Goal: Task Accomplishment & Management: Manage account settings

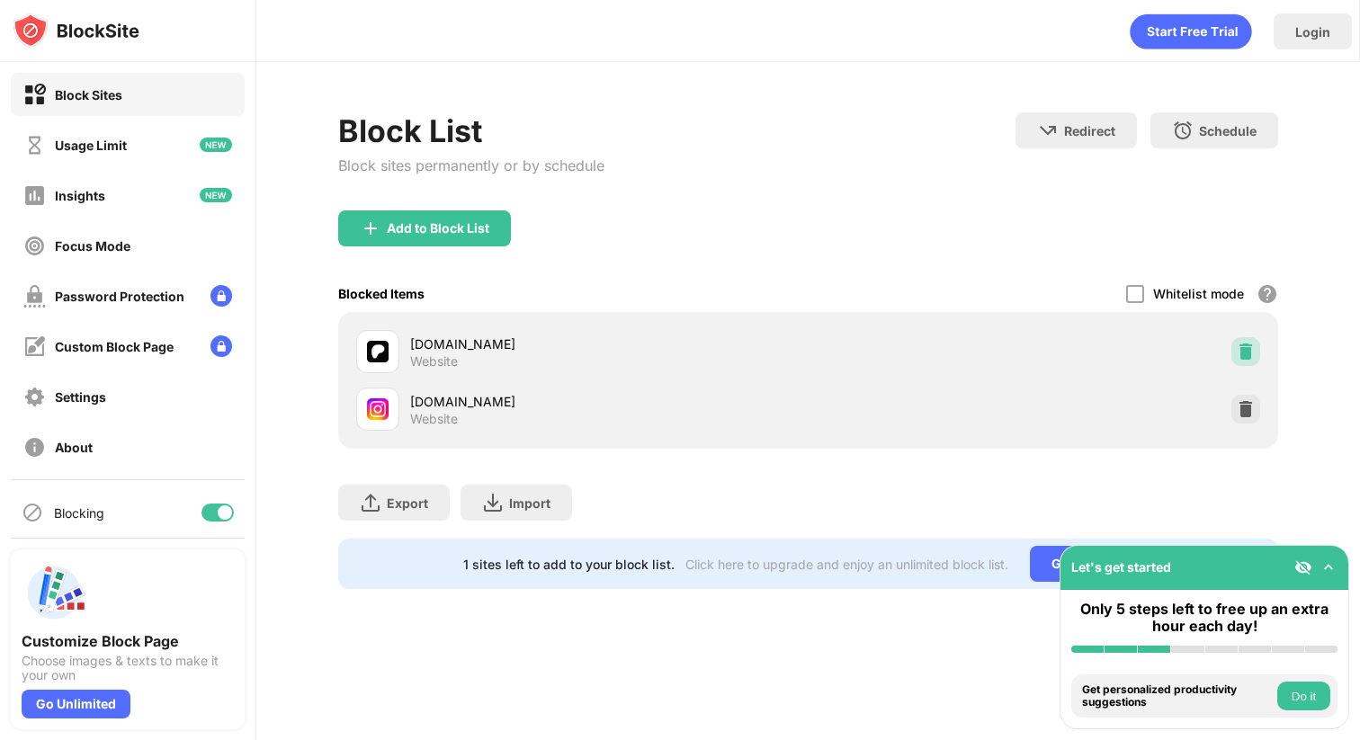
click at [1243, 354] on img at bounding box center [1245, 352] width 18 height 18
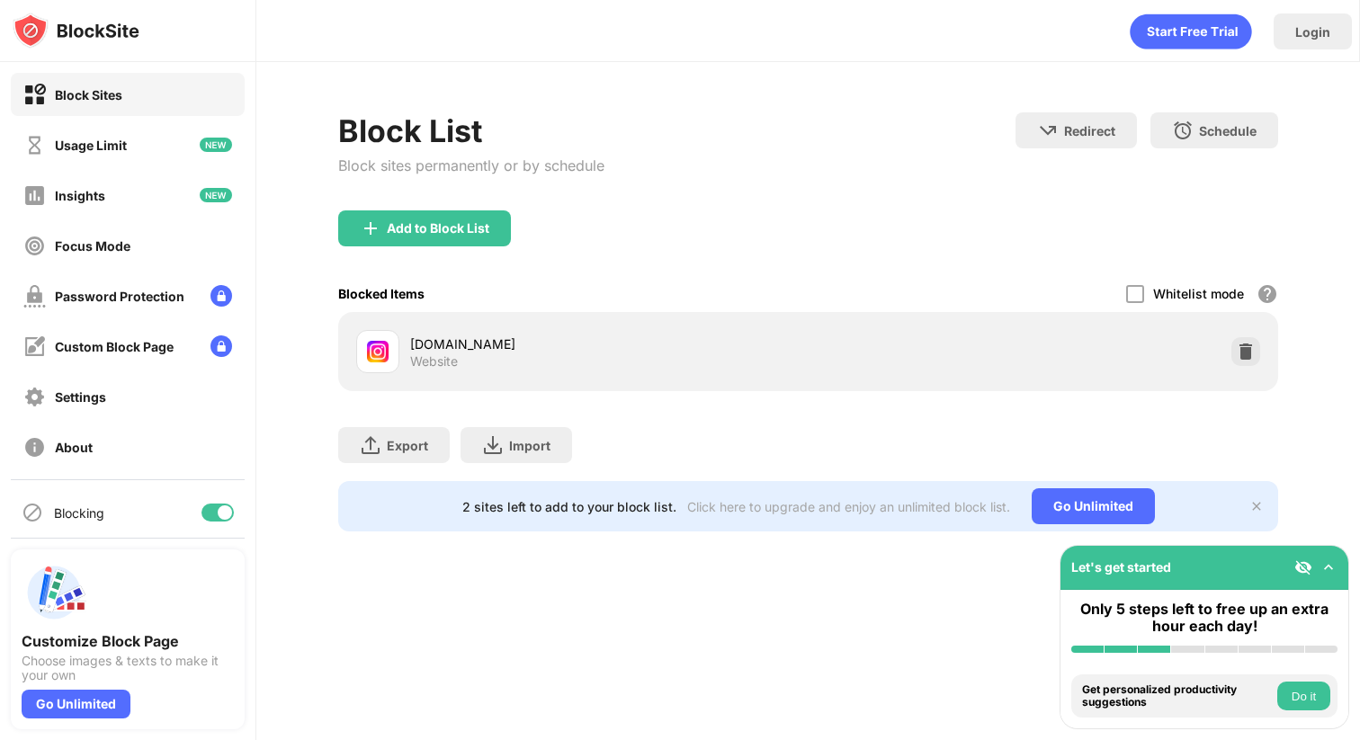
click at [445, 215] on div "Add to Block List" at bounding box center [424, 228] width 173 height 36
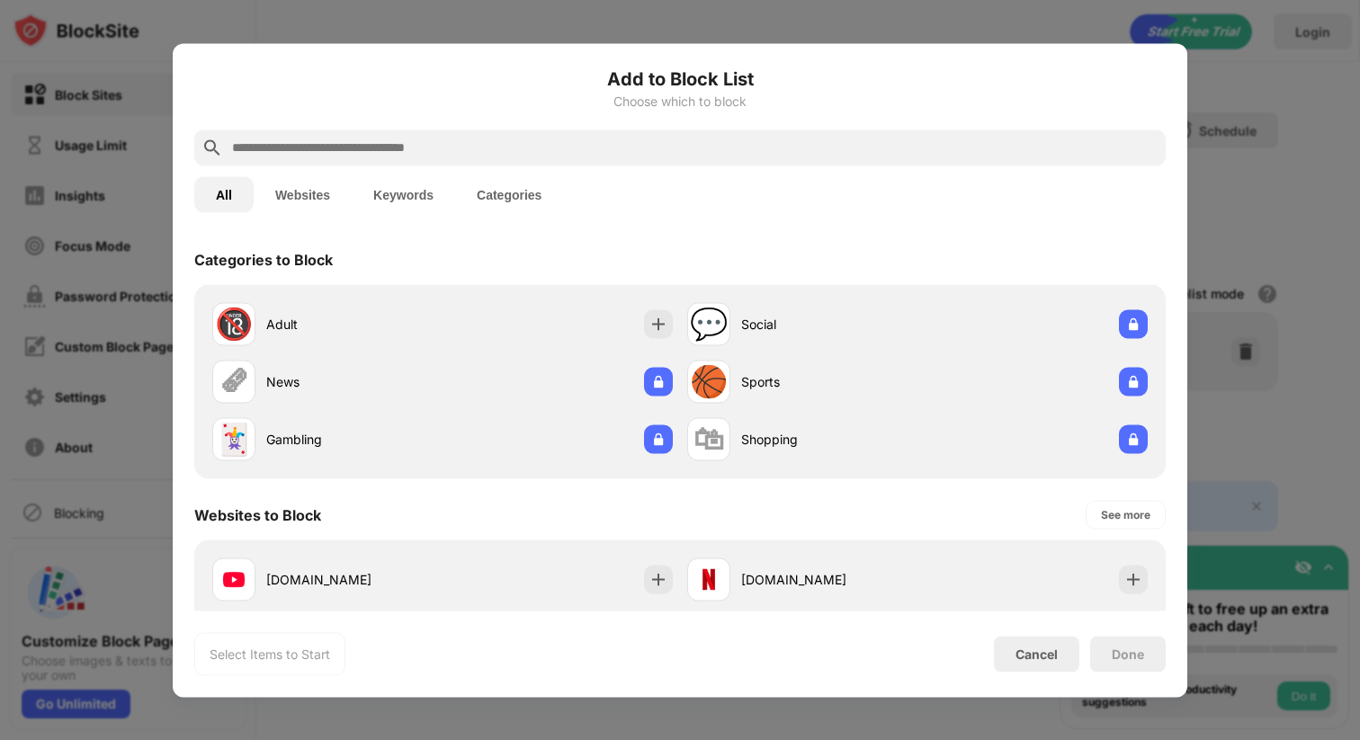
click at [760, 157] on div at bounding box center [679, 147] width 971 height 36
click at [760, 157] on input "text" at bounding box center [694, 148] width 928 height 22
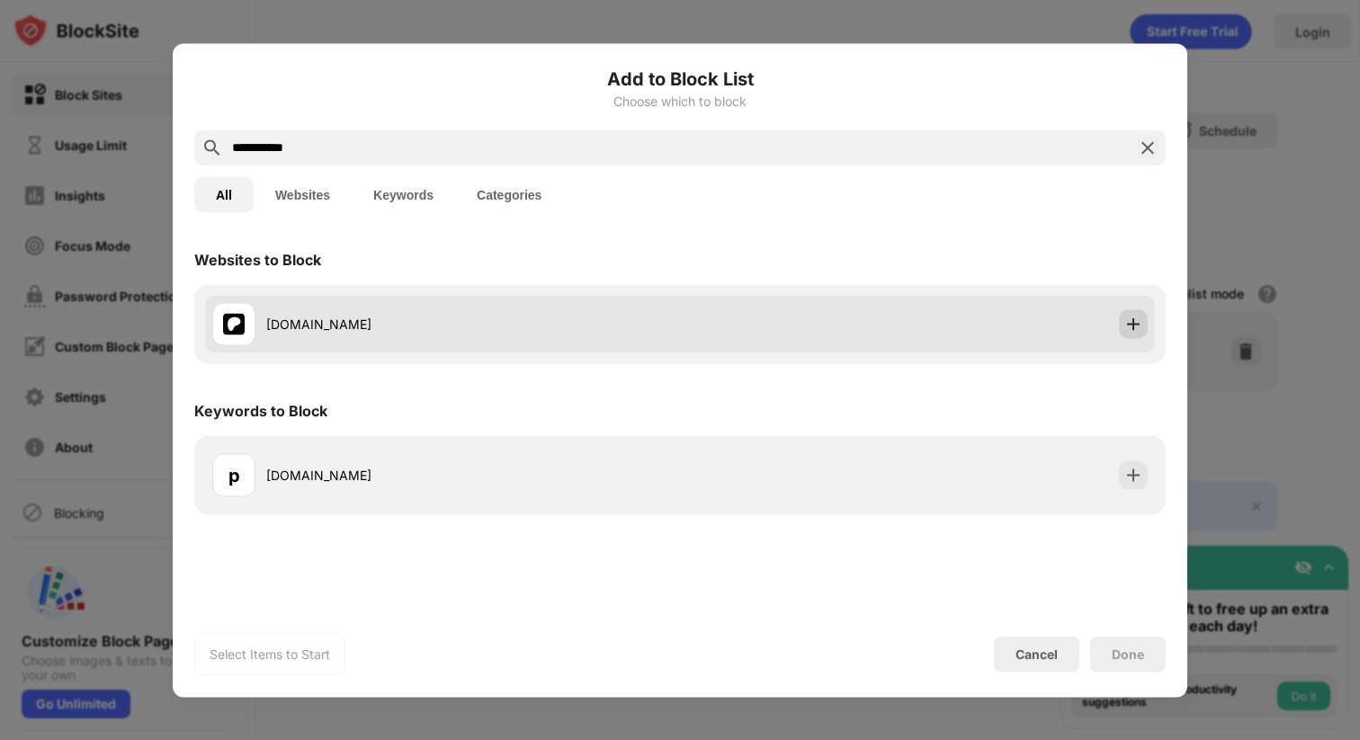
type input "**********"
click at [1135, 318] on img at bounding box center [1133, 324] width 18 height 18
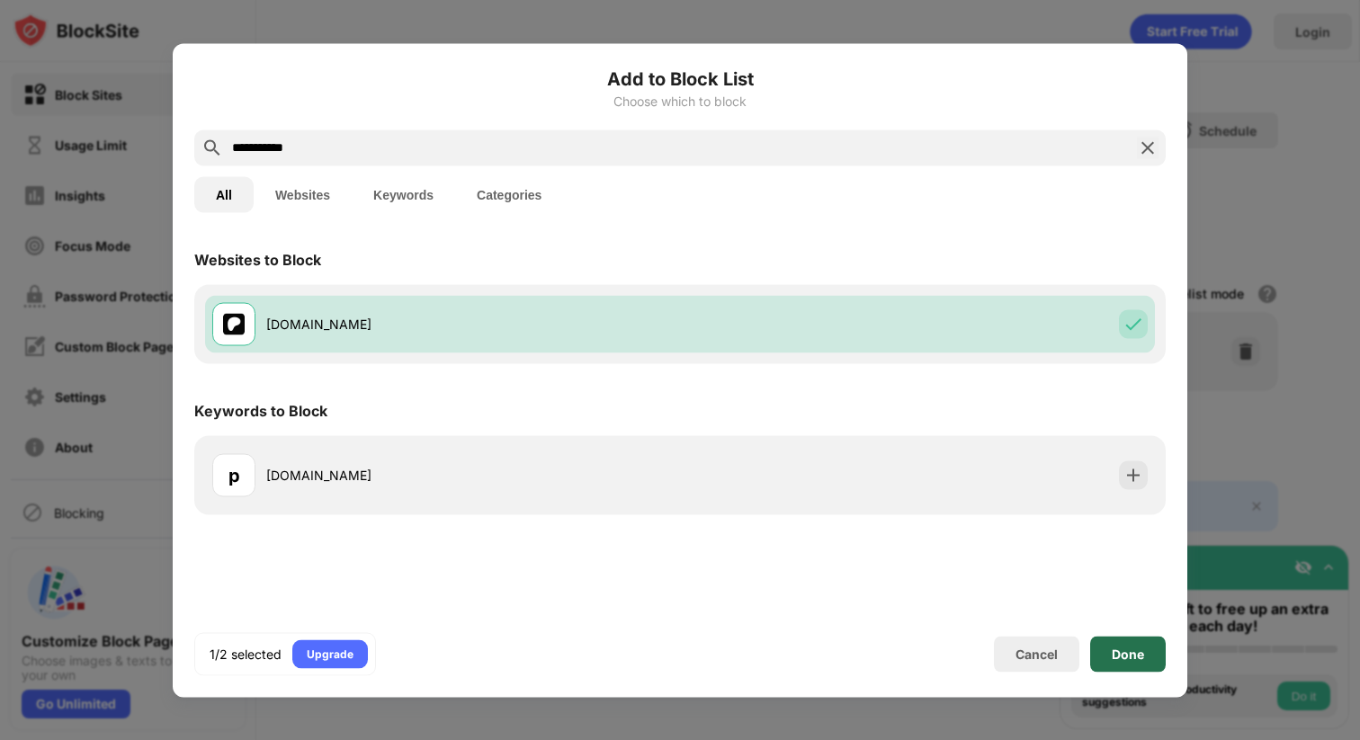
click at [1132, 655] on div "Done" at bounding box center [1127, 654] width 32 height 14
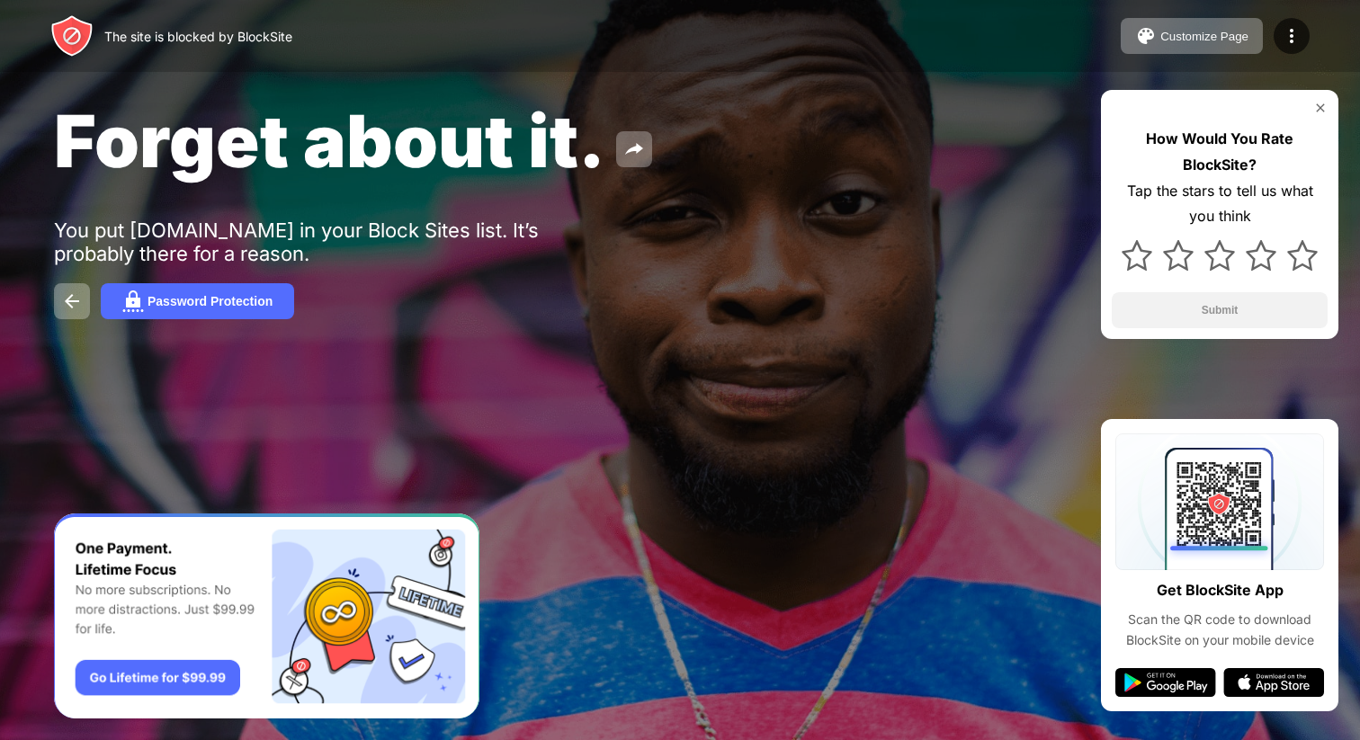
click at [754, 409] on div "Forget about it. You put instagram.com in your Block Sites list. It’s probably …" at bounding box center [680, 208] width 1360 height 416
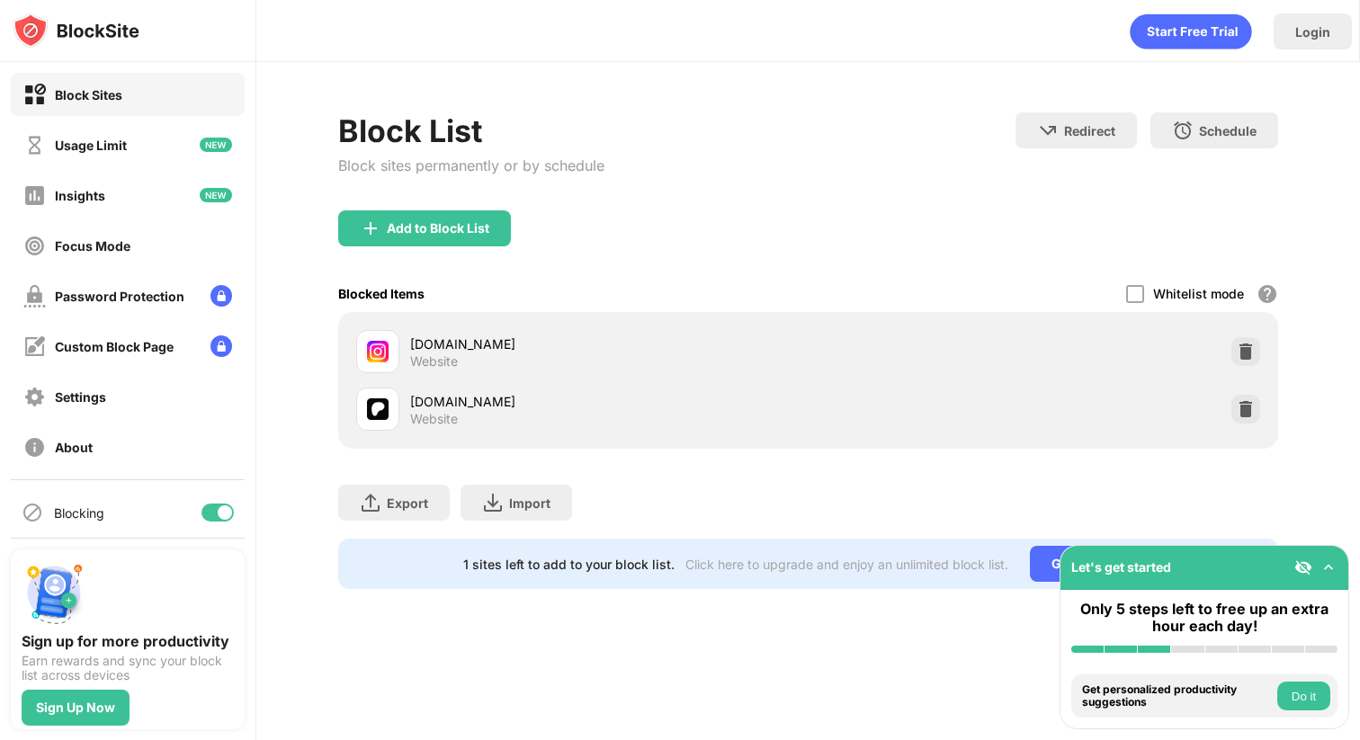
click at [1267, 356] on div "instagram.com Website patreon.com Website" at bounding box center [808, 380] width 941 height 137
click at [1250, 356] on img at bounding box center [1245, 352] width 18 height 18
